Goal: Task Accomplishment & Management: Manage account settings

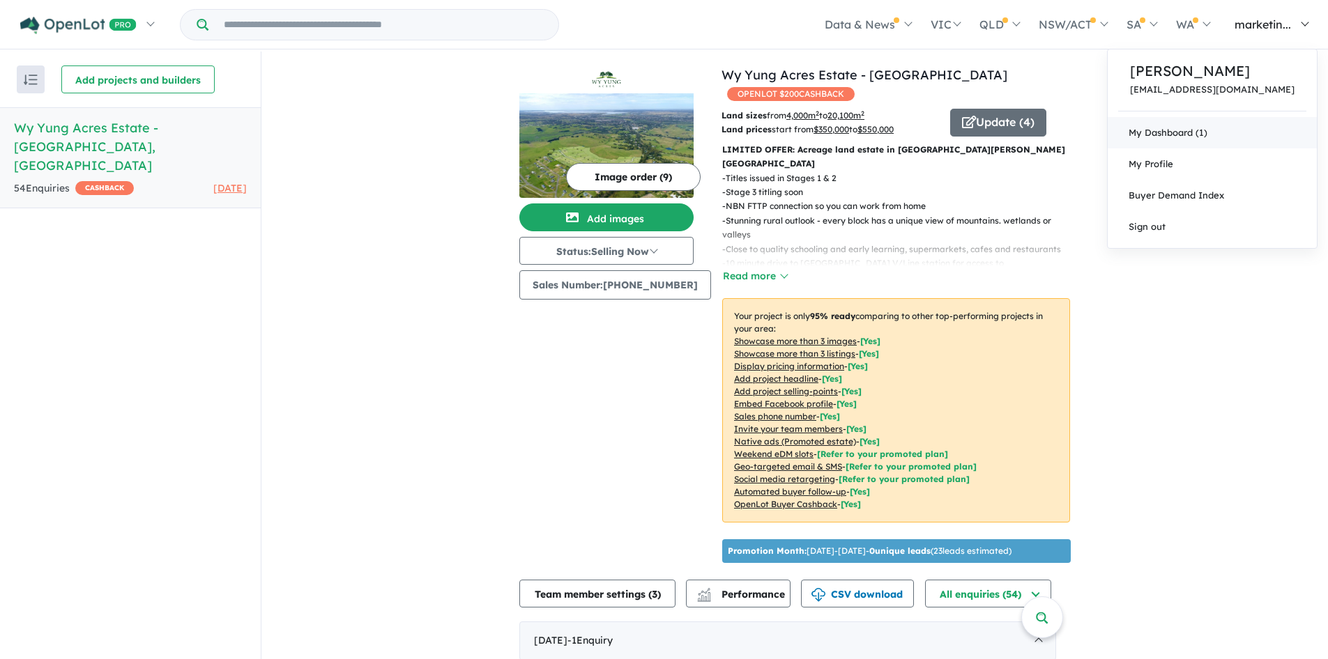
click at [1203, 137] on link "My Dashboard (1)" at bounding box center [1211, 132] width 209 height 31
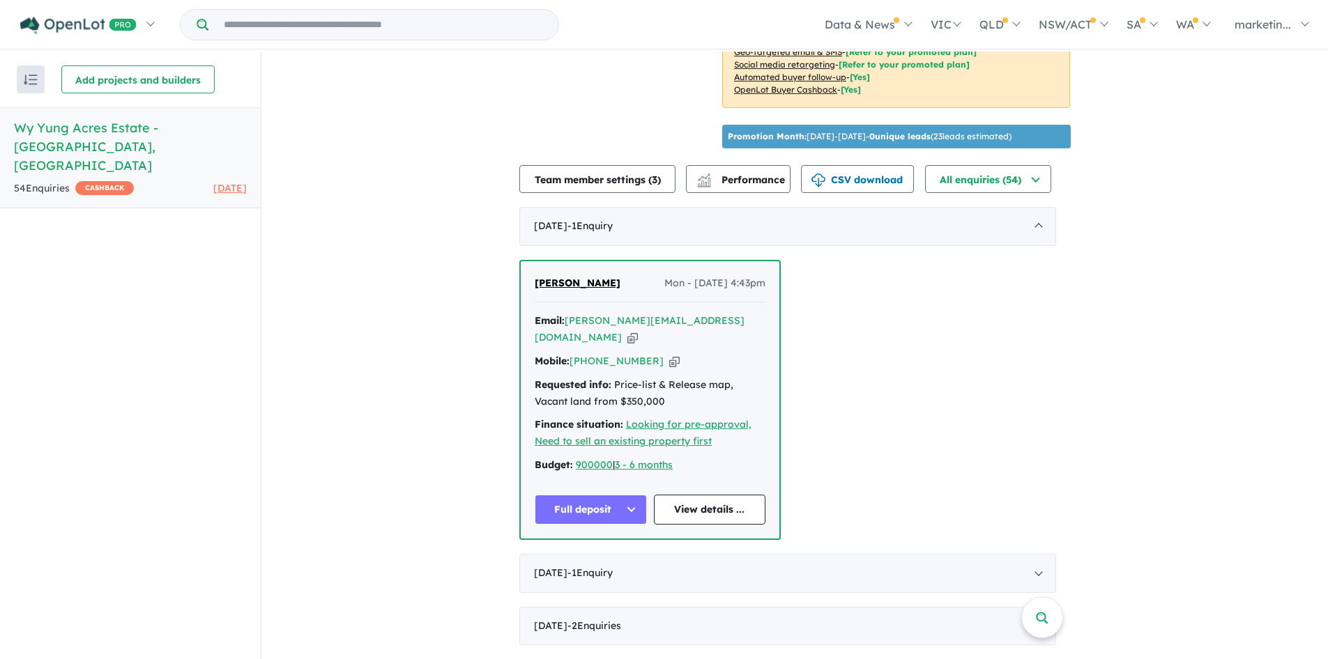
scroll to position [541, 0]
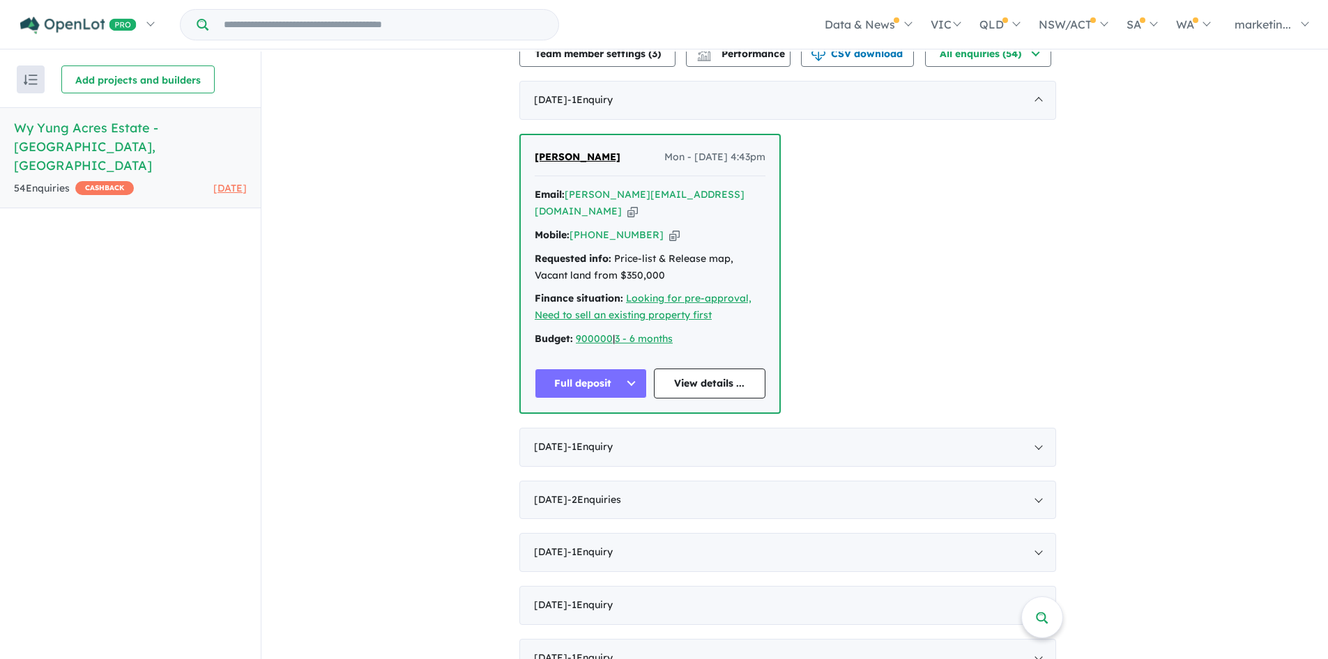
click at [606, 369] on button "Full deposit" at bounding box center [591, 384] width 112 height 30
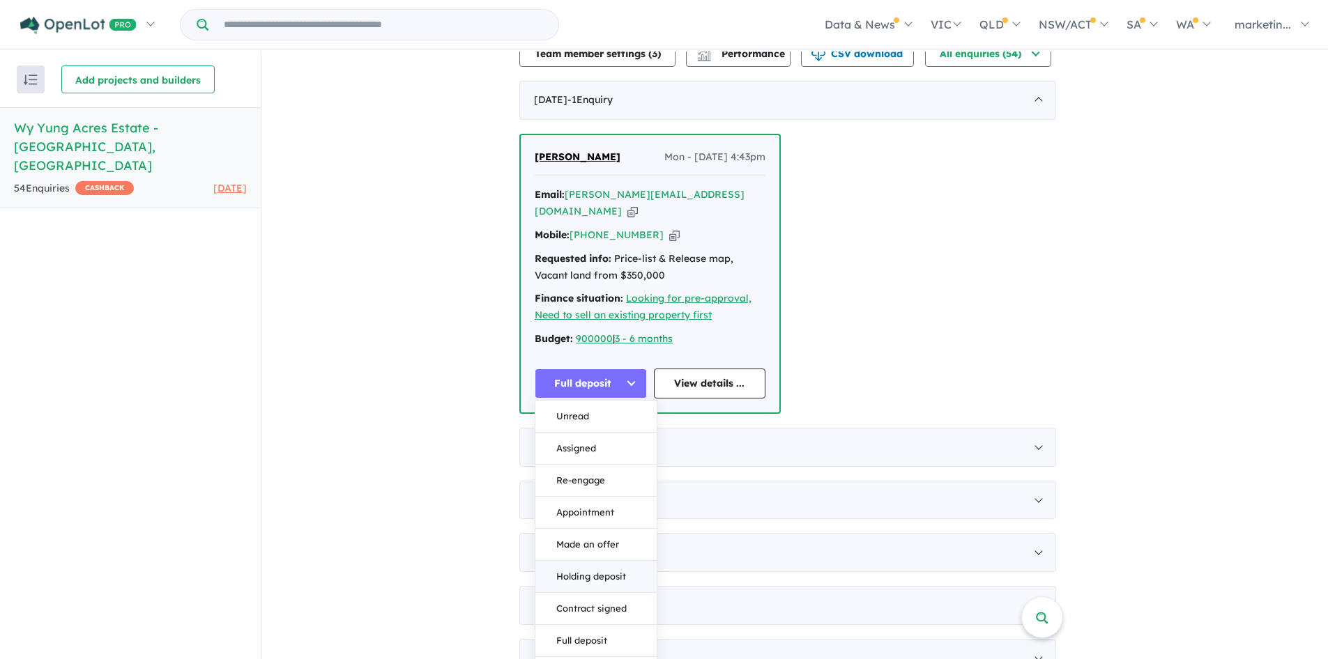
scroll to position [804, 0]
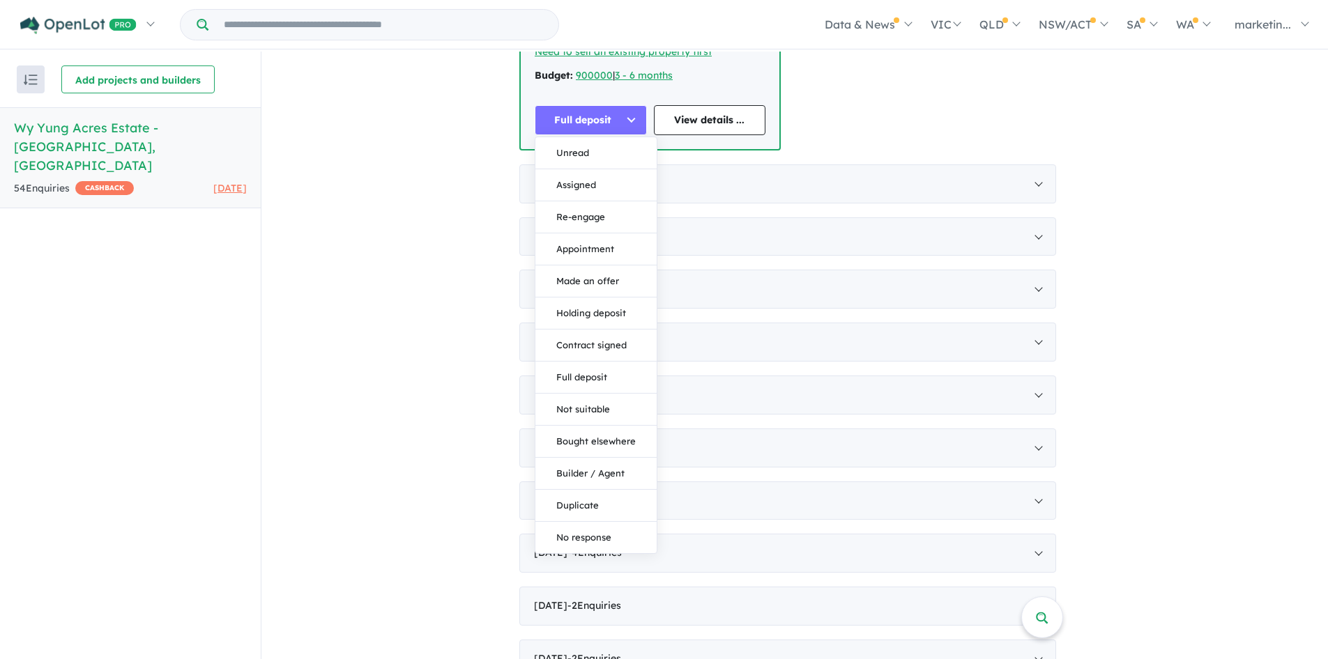
click at [1197, 362] on div "View all projects in your account Wy Yung Acres Estate - Wy Yung OPENLOT $ 200 …" at bounding box center [794, 445] width 1066 height 2396
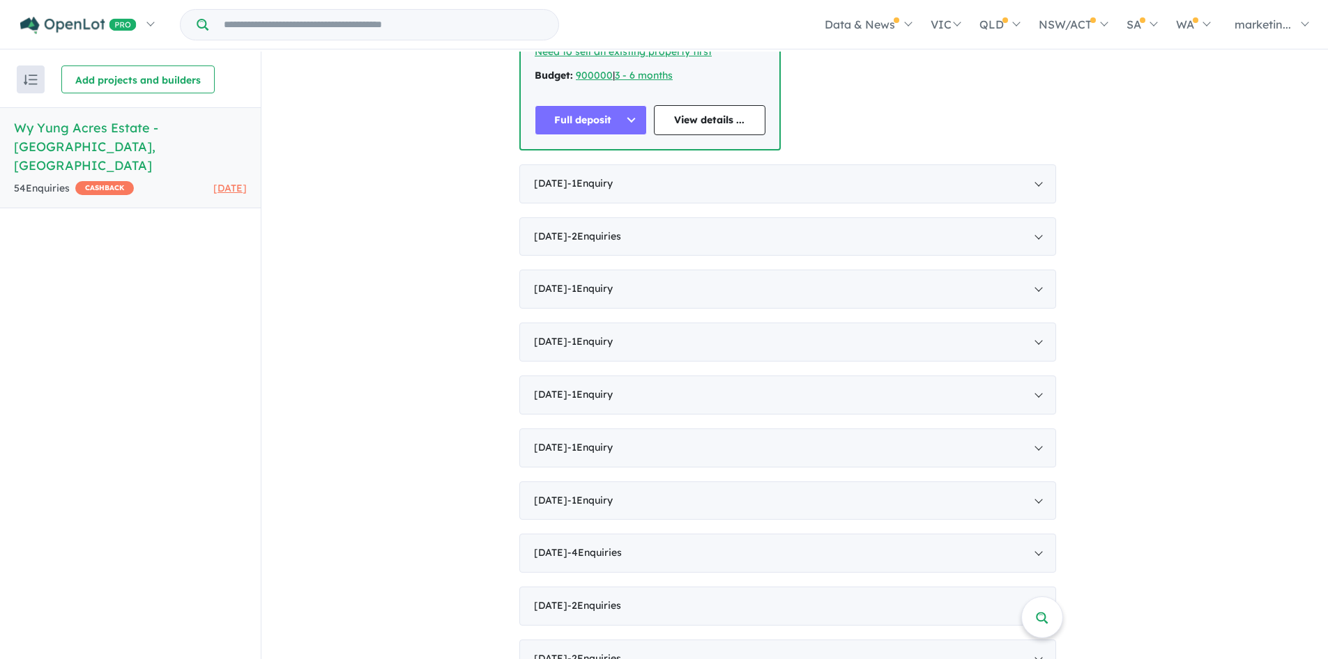
click at [1182, 389] on div "View all projects in your account Wy Yung Acres Estate - Wy Yung OPENLOT $ 200 …" at bounding box center [794, 445] width 1066 height 2396
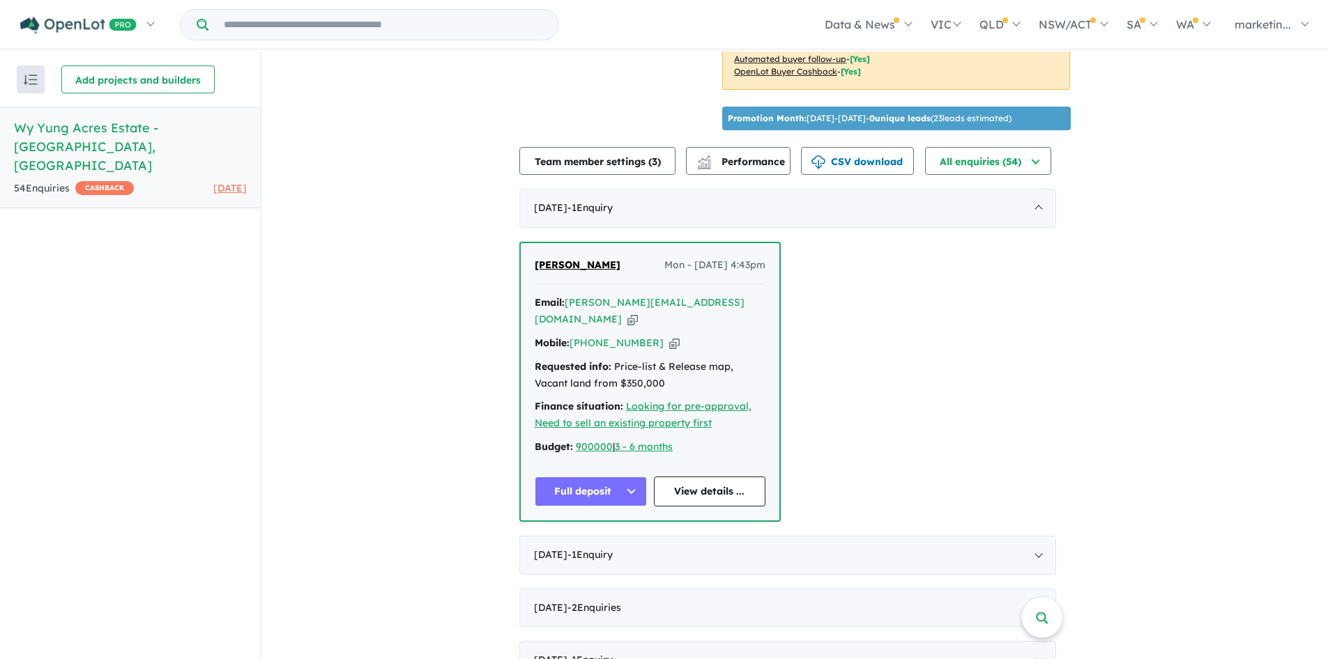
scroll to position [316, 0]
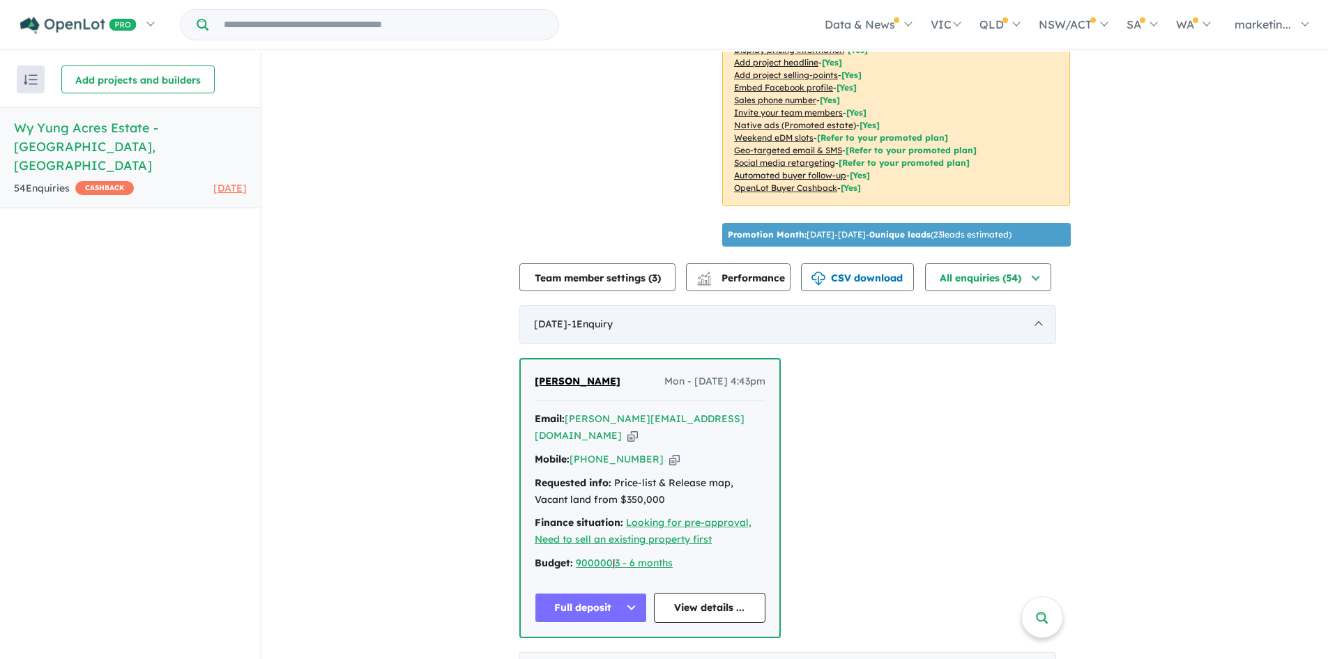
click at [1041, 305] on div "July 2025 - 1 Enquir y ( 0 unread)" at bounding box center [787, 324] width 537 height 39
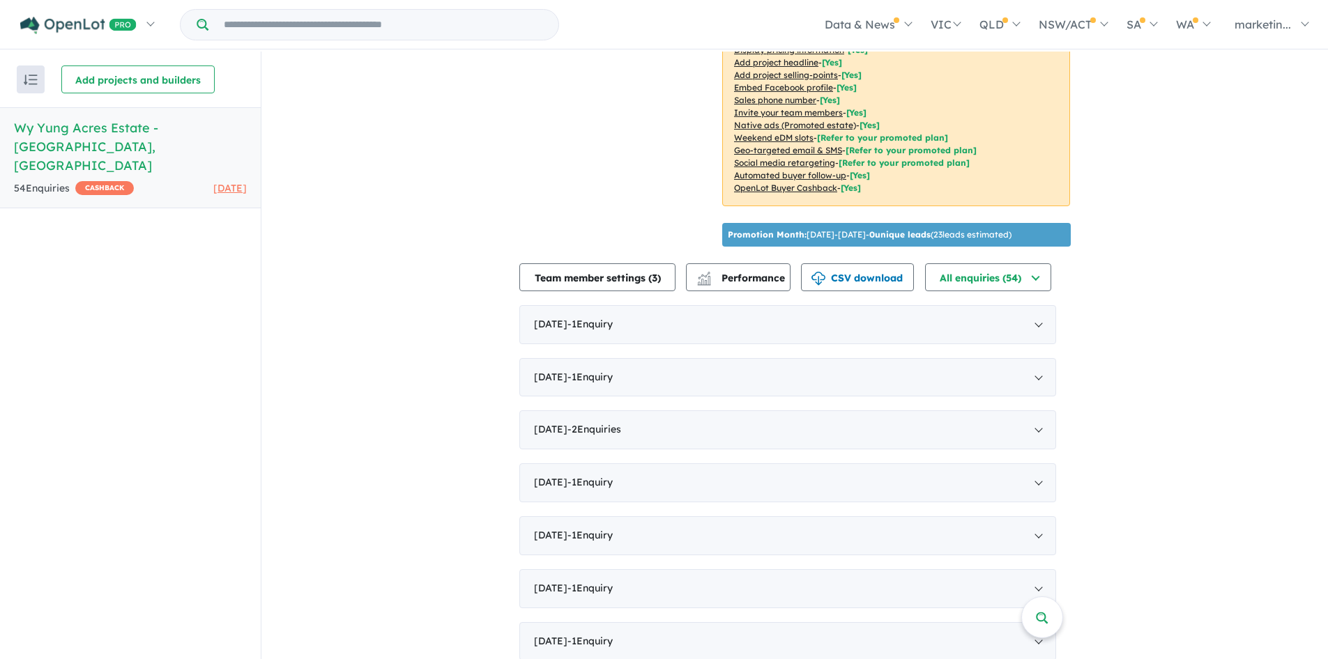
scroll to position [0, 0]
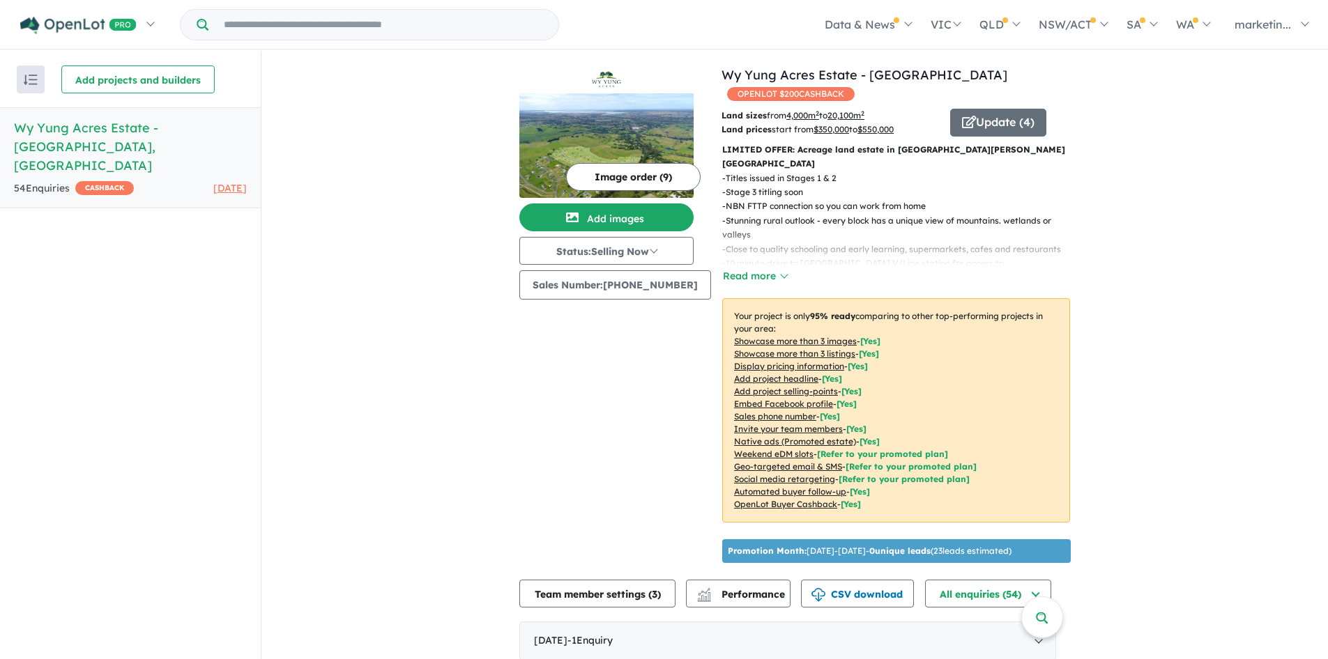
click at [164, 117] on link "Wy Yung Acres Estate - Wy Yung , VIC 54 Enquir ies ( 0 unread) CASHBACK 1 month…" at bounding box center [130, 157] width 261 height 101
